Goal: Task Accomplishment & Management: Use online tool/utility

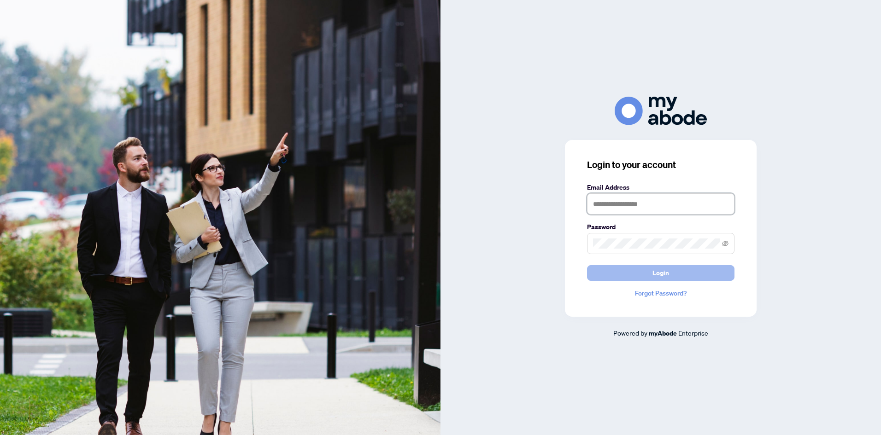
type input "**********"
click at [678, 275] on button "Login" at bounding box center [660, 273] width 147 height 16
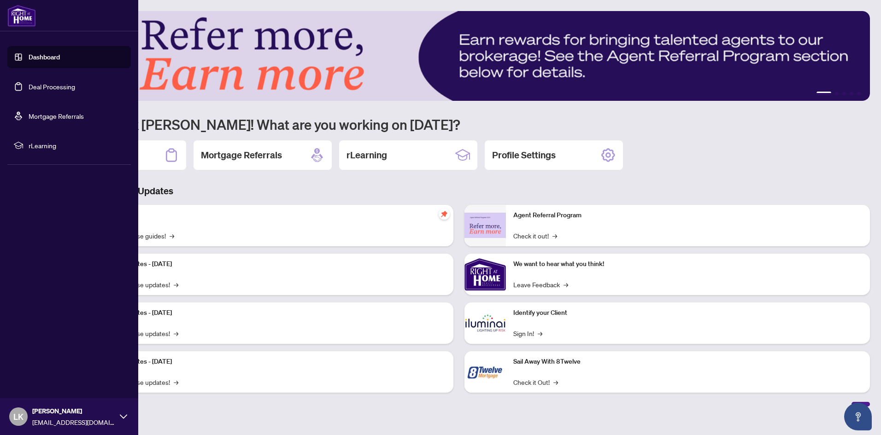
click at [49, 84] on link "Deal Processing" at bounding box center [52, 86] width 47 height 8
